Goal: Task Accomplishment & Management: Manage account settings

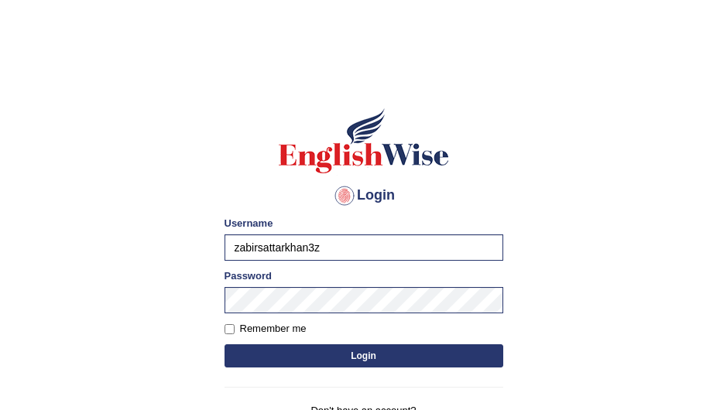
type input "zabirsattarkhan3"
click at [307, 351] on button "Login" at bounding box center [364, 356] width 279 height 23
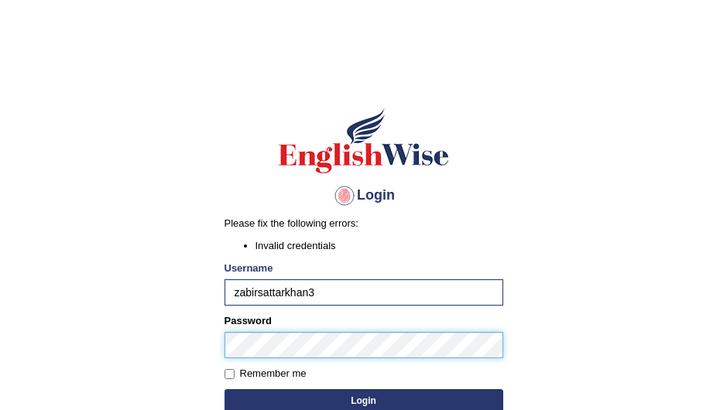
click at [112, 321] on body "Login Please fix the following errors: Invalid credentials Username zabirsattar…" at bounding box center [363, 241] width 727 height 410
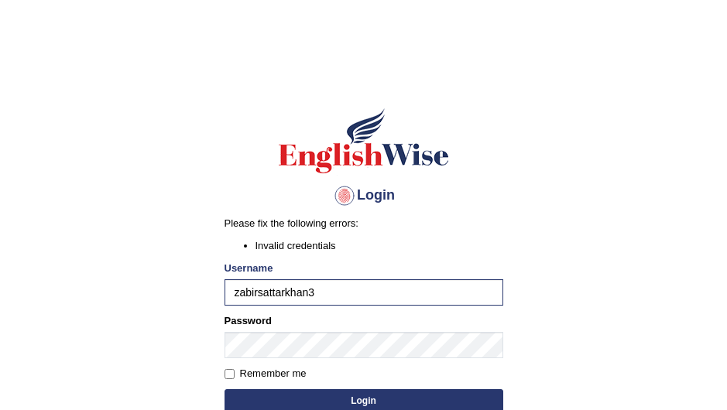
click at [331, 395] on button "Login" at bounding box center [364, 401] width 279 height 23
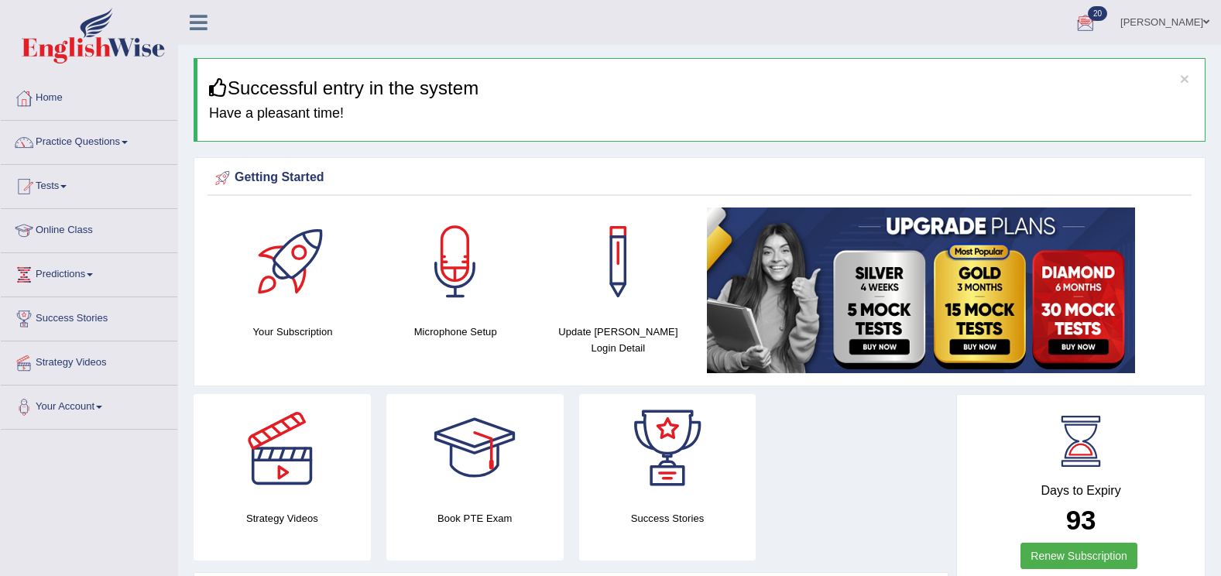
click at [726, 22] on div at bounding box center [1085, 23] width 23 height 23
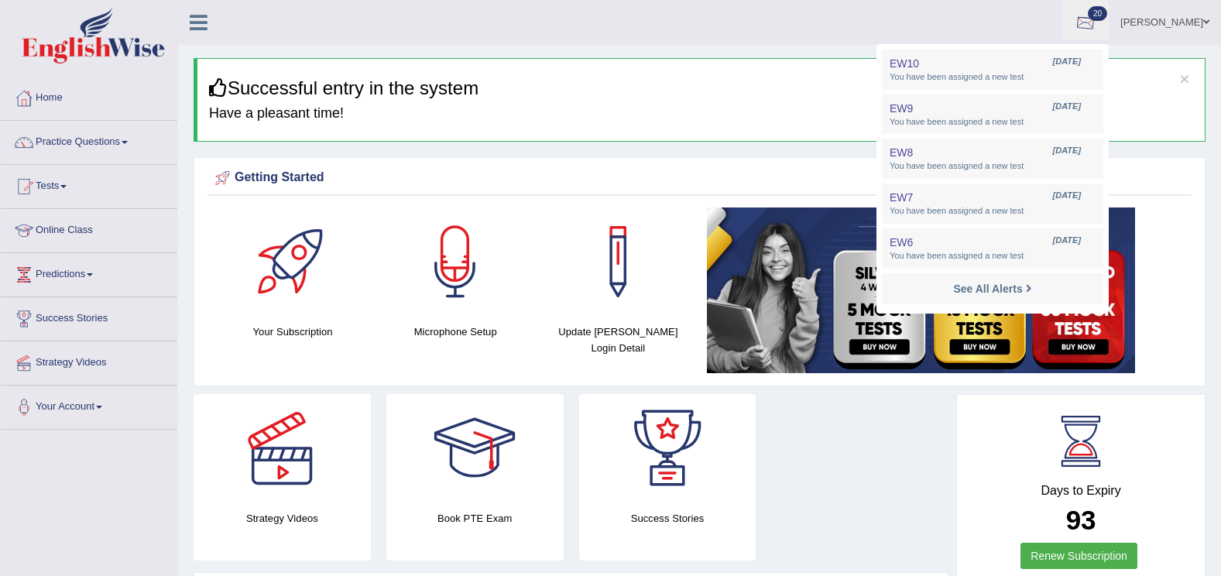
click at [726, 16] on div at bounding box center [1085, 23] width 23 height 23
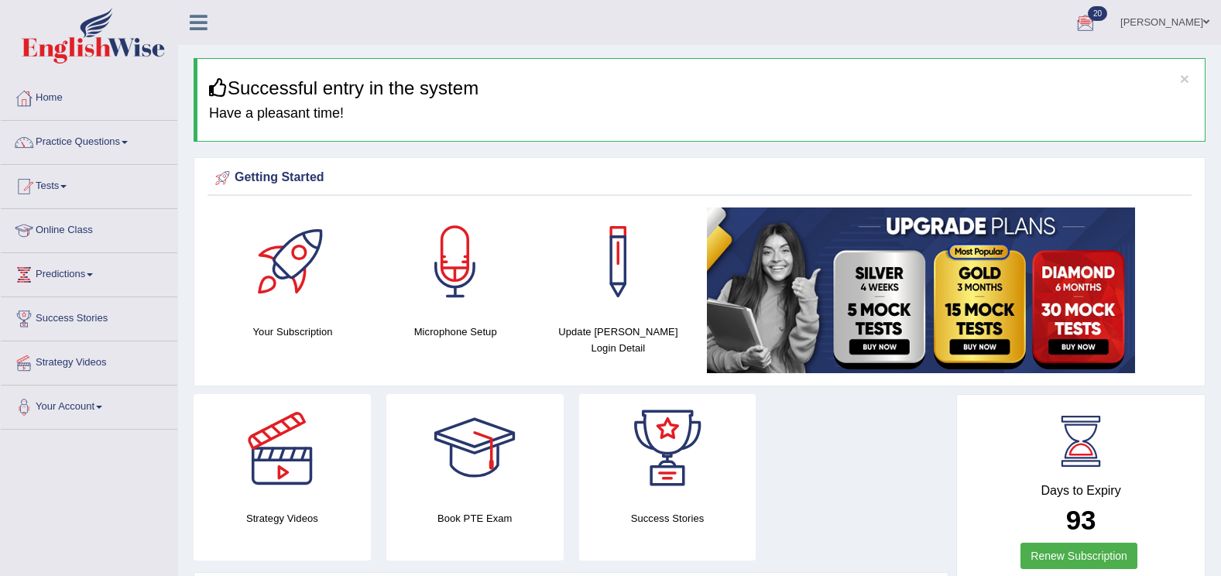
click at [726, 19] on div at bounding box center [1085, 23] width 23 height 23
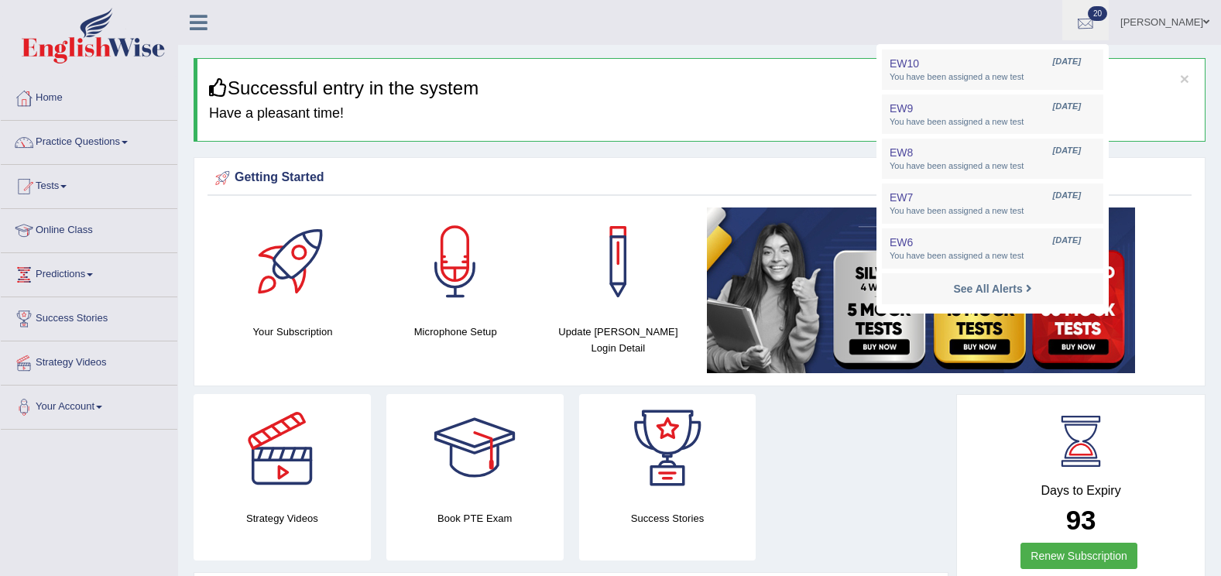
click at [726, 19] on div at bounding box center [1085, 23] width 23 height 23
